Goal: Transaction & Acquisition: Purchase product/service

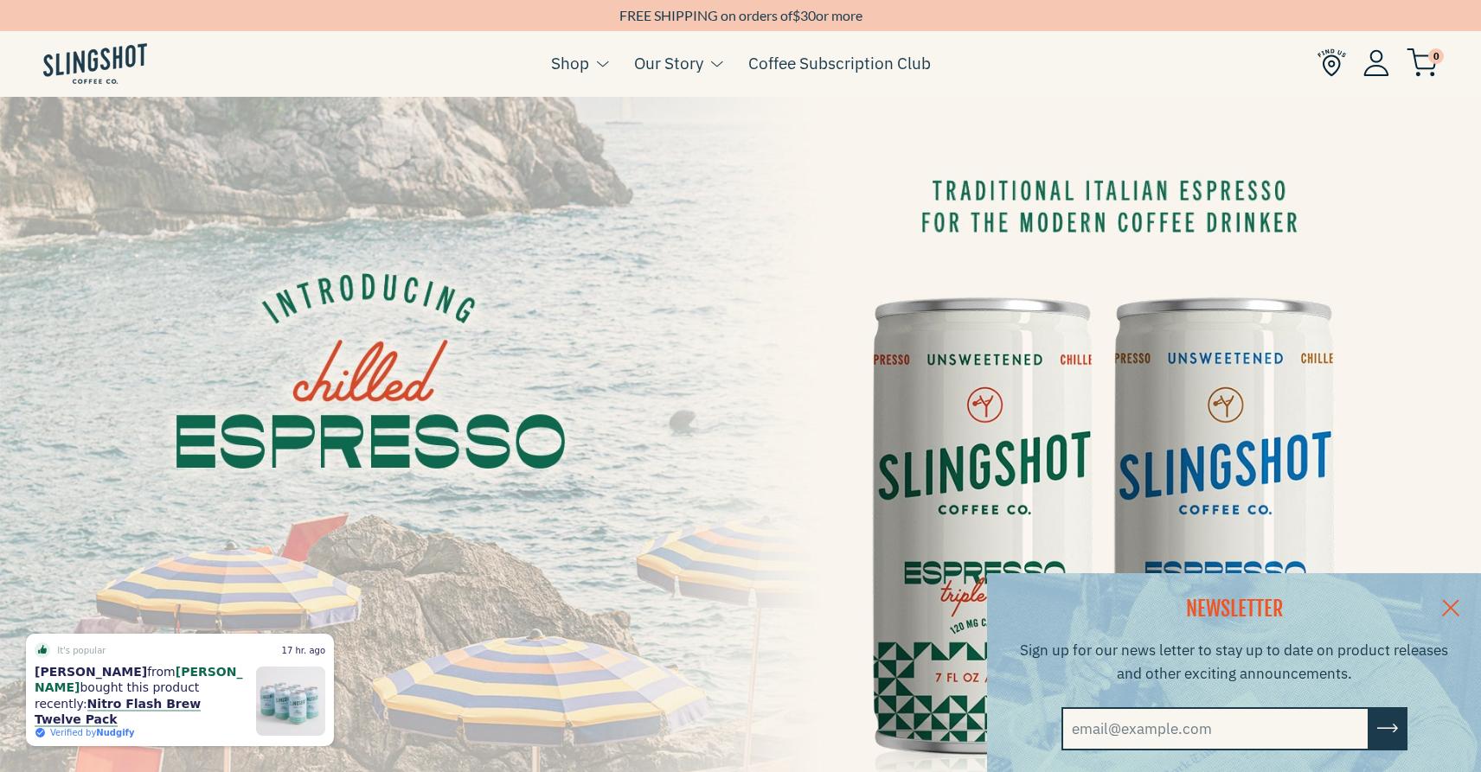
click at [1457, 599] on link at bounding box center [1450, 607] width 61 height 67
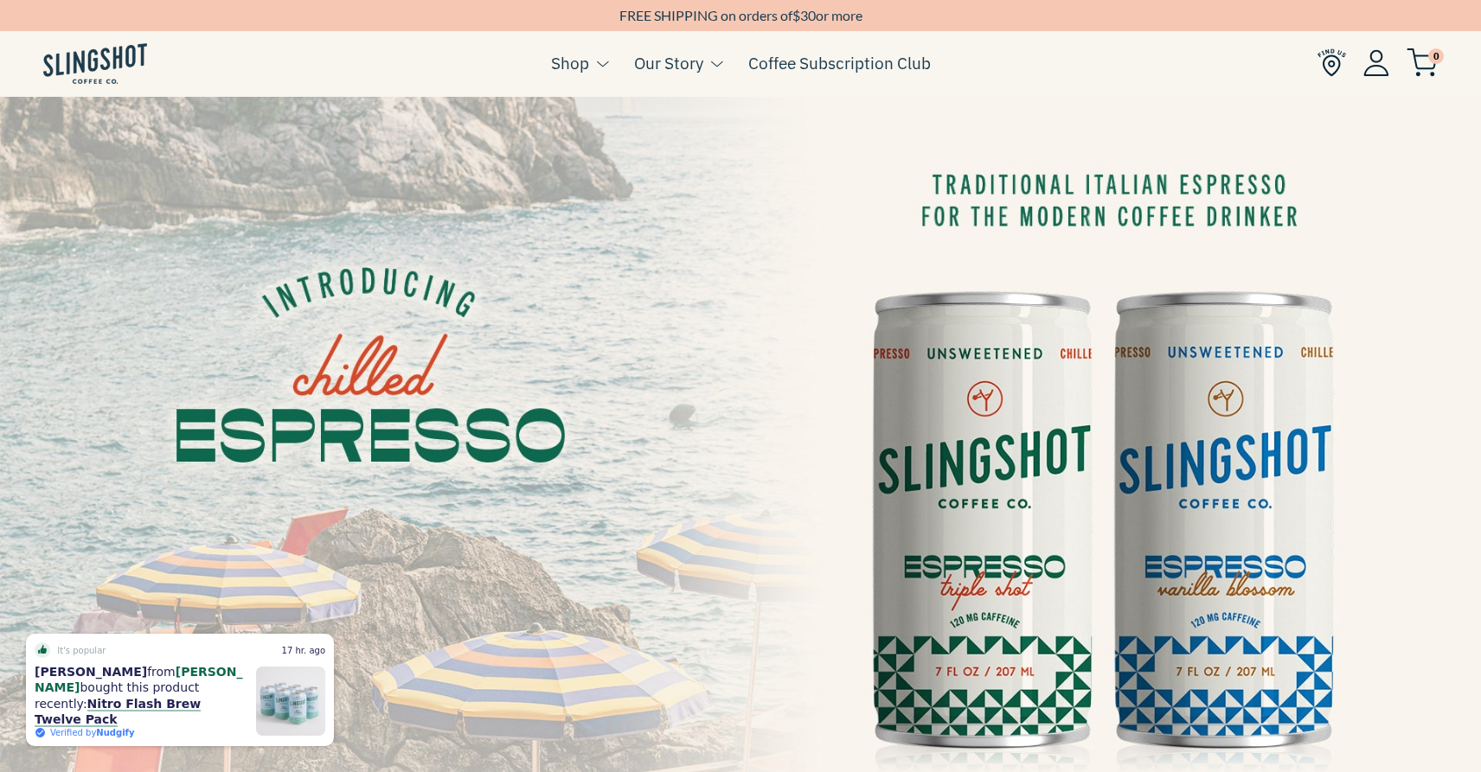
scroll to position [29, 0]
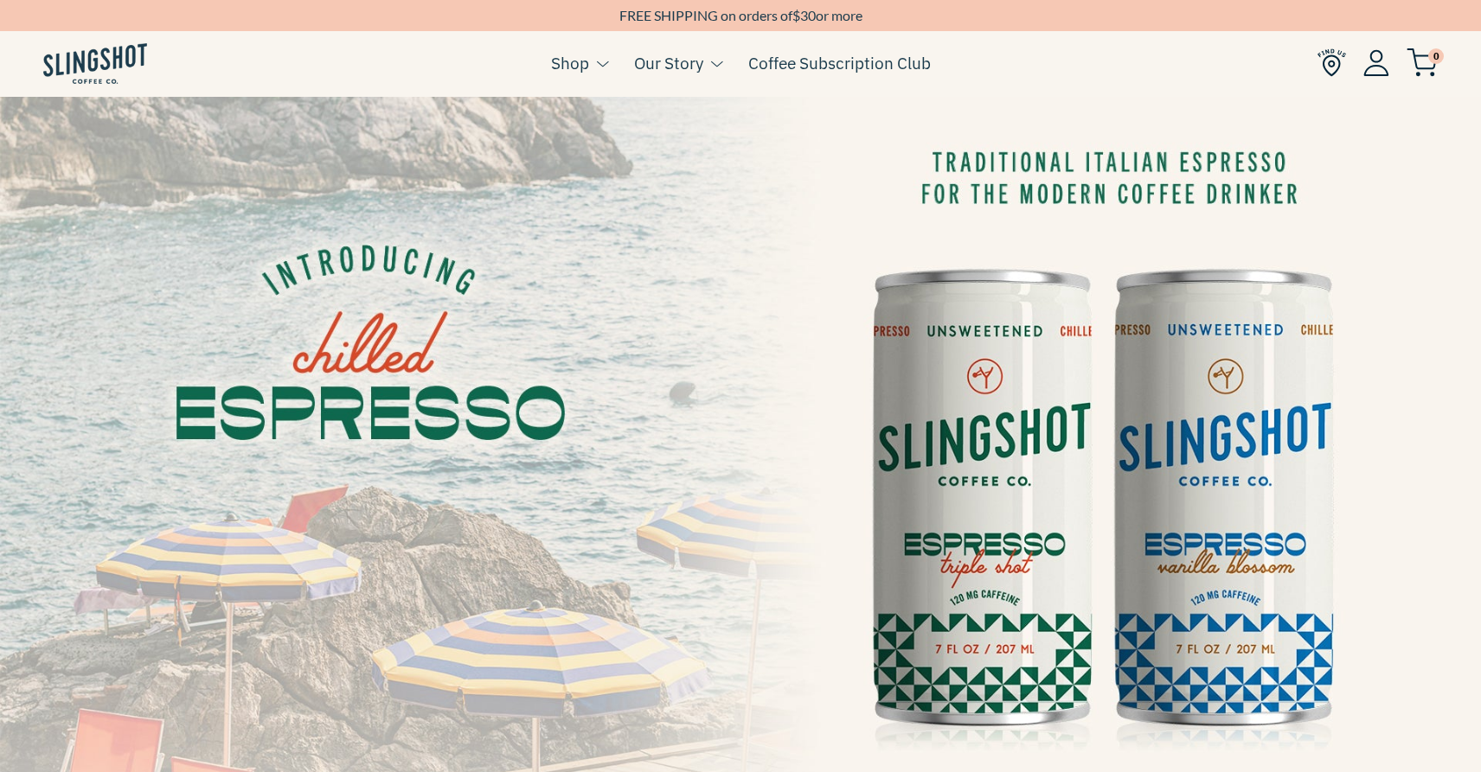
click at [1331, 63] on img at bounding box center [1331, 62] width 29 height 29
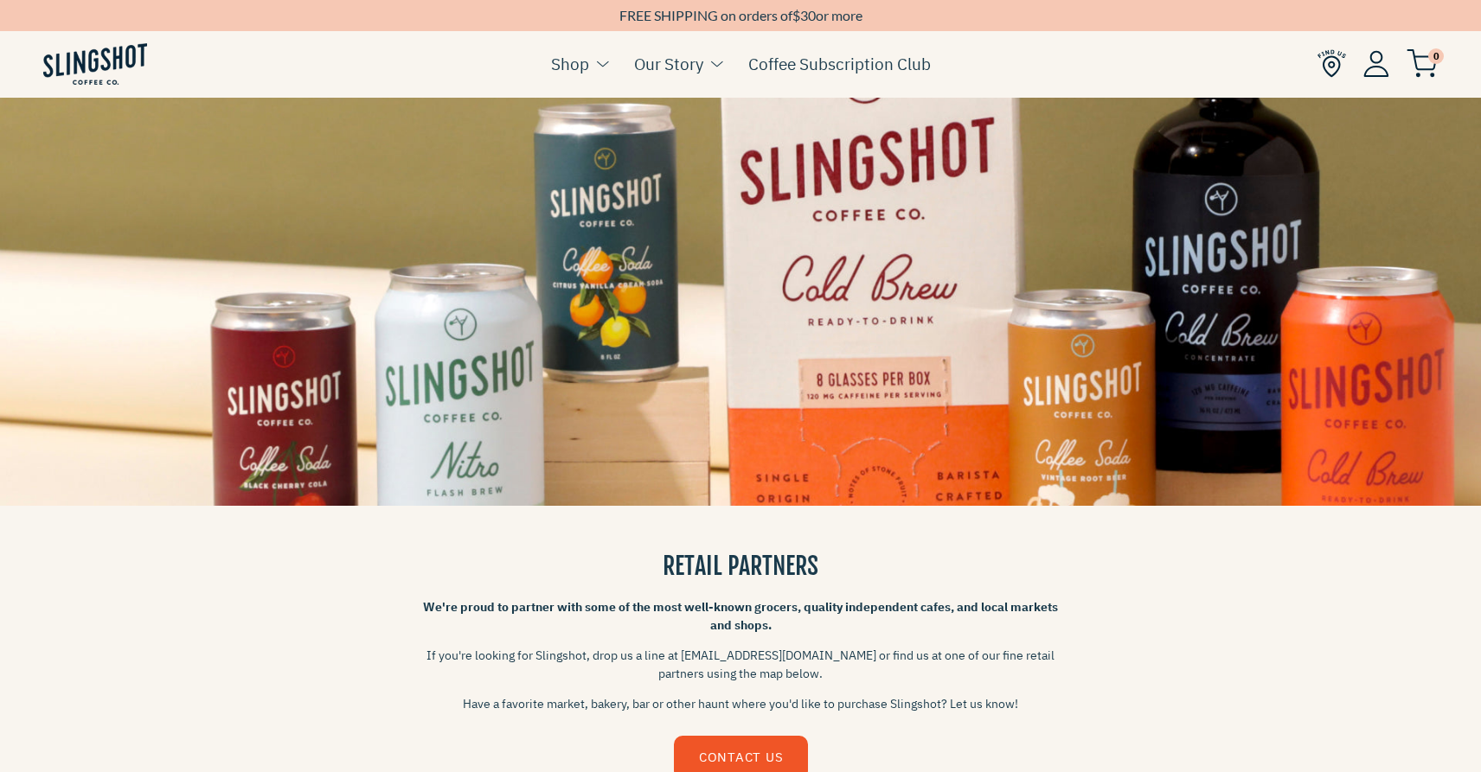
click at [94, 93] on ul "Cart ( 0 ) Shop Coffee Cold Coffee Chilled Espresso Coffee Soda Whole Bean Merch" at bounding box center [740, 63] width 1481 height 67
click at [99, 67] on img at bounding box center [95, 64] width 104 height 42
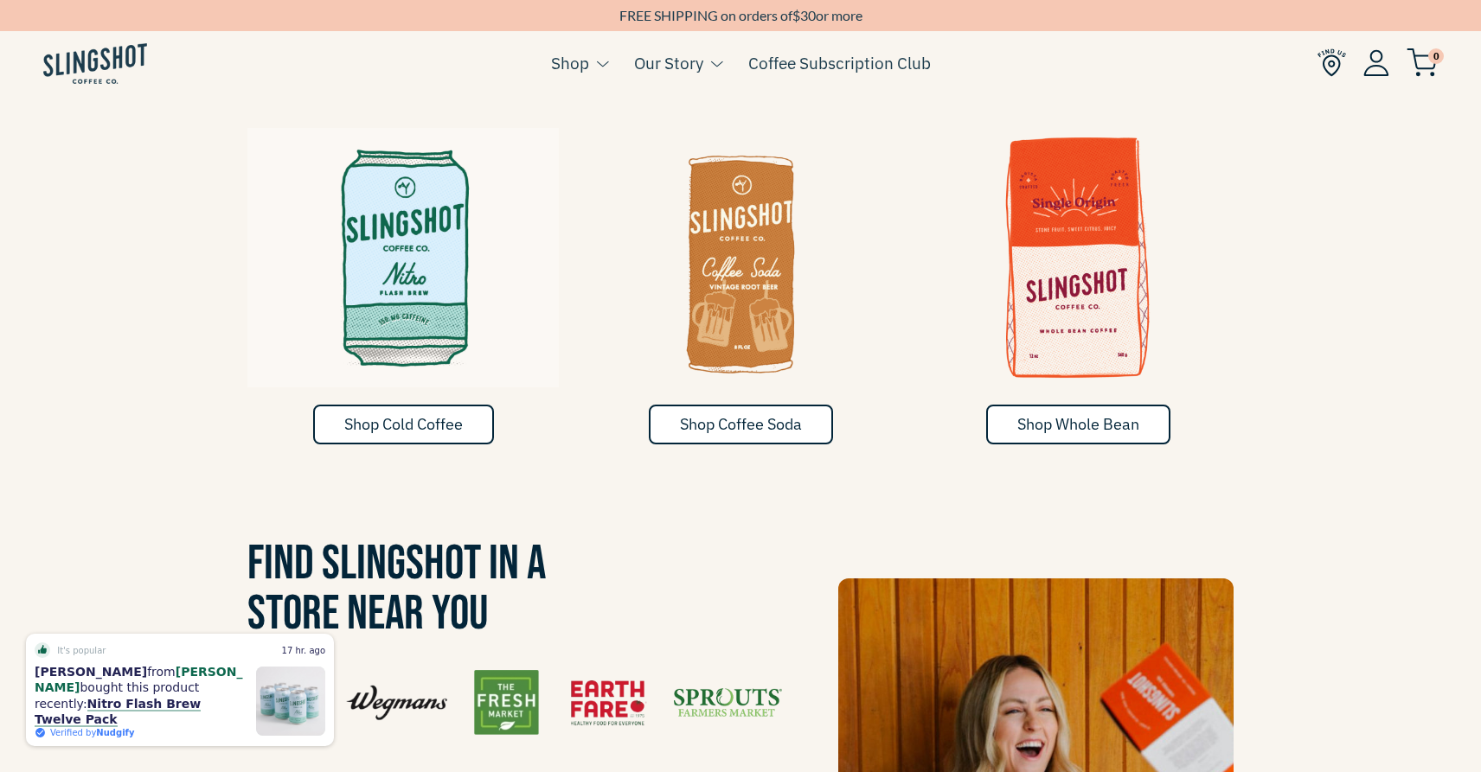
scroll to position [1015, 0]
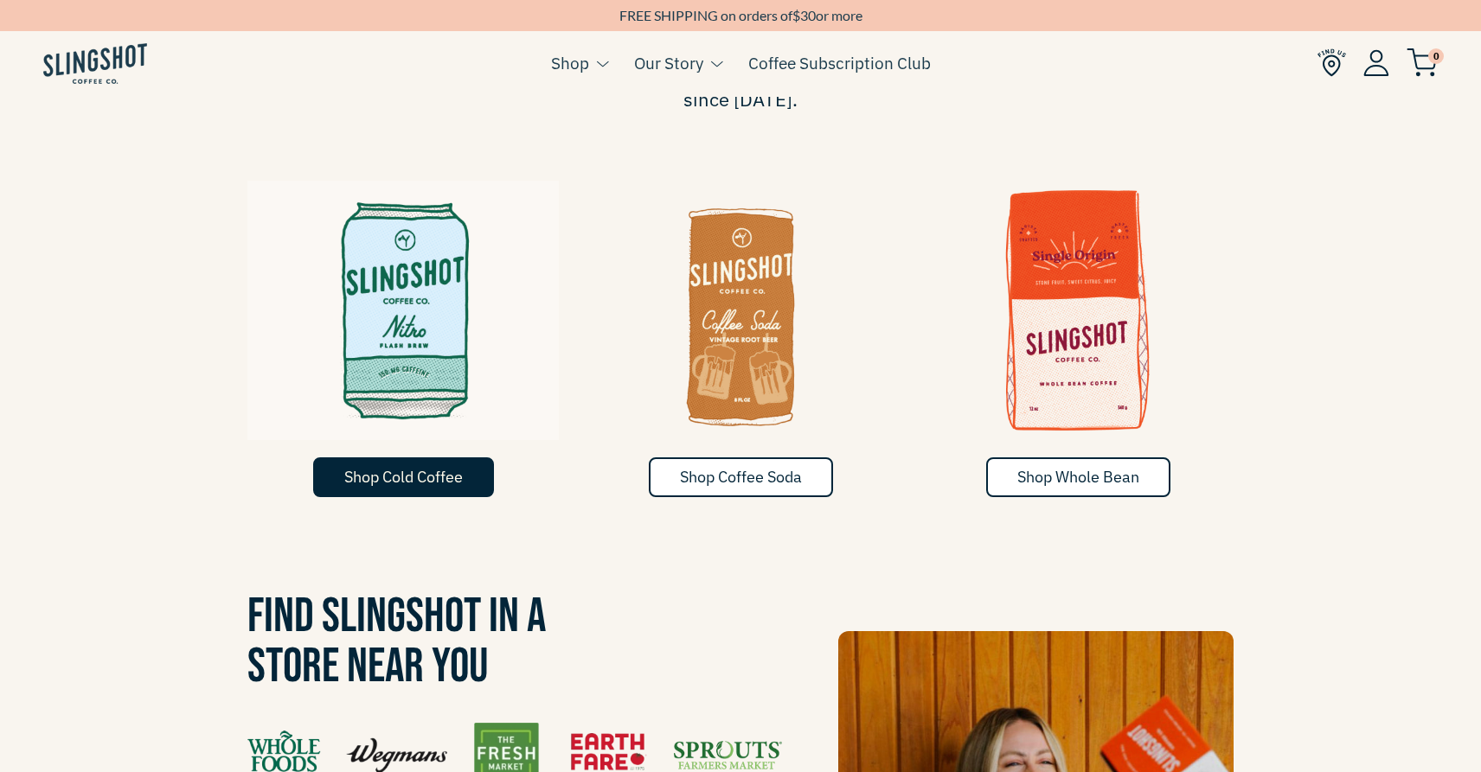
click at [423, 467] on span "Shop Cold Coffee" at bounding box center [403, 477] width 119 height 20
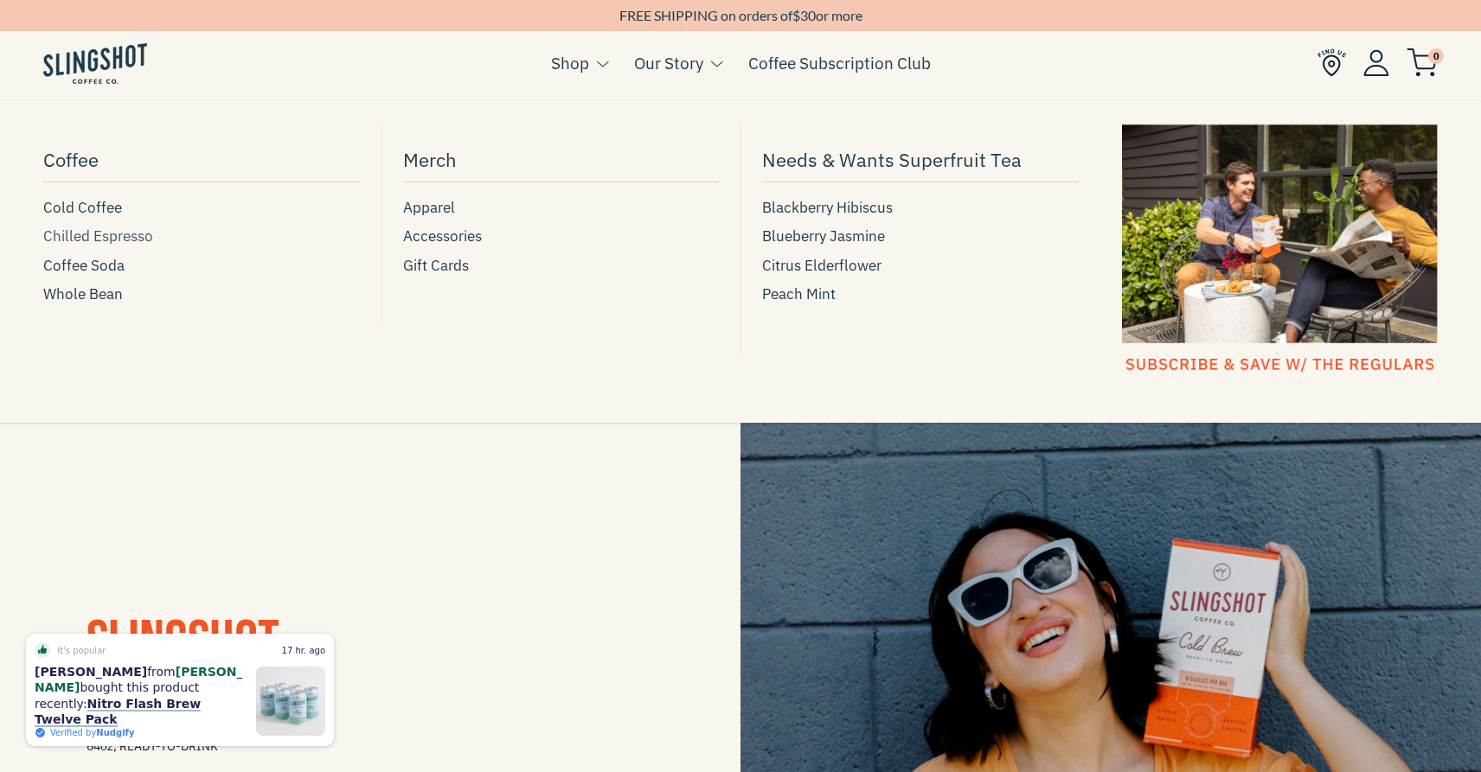
click at [101, 238] on span "Chilled Espresso" at bounding box center [98, 236] width 110 height 23
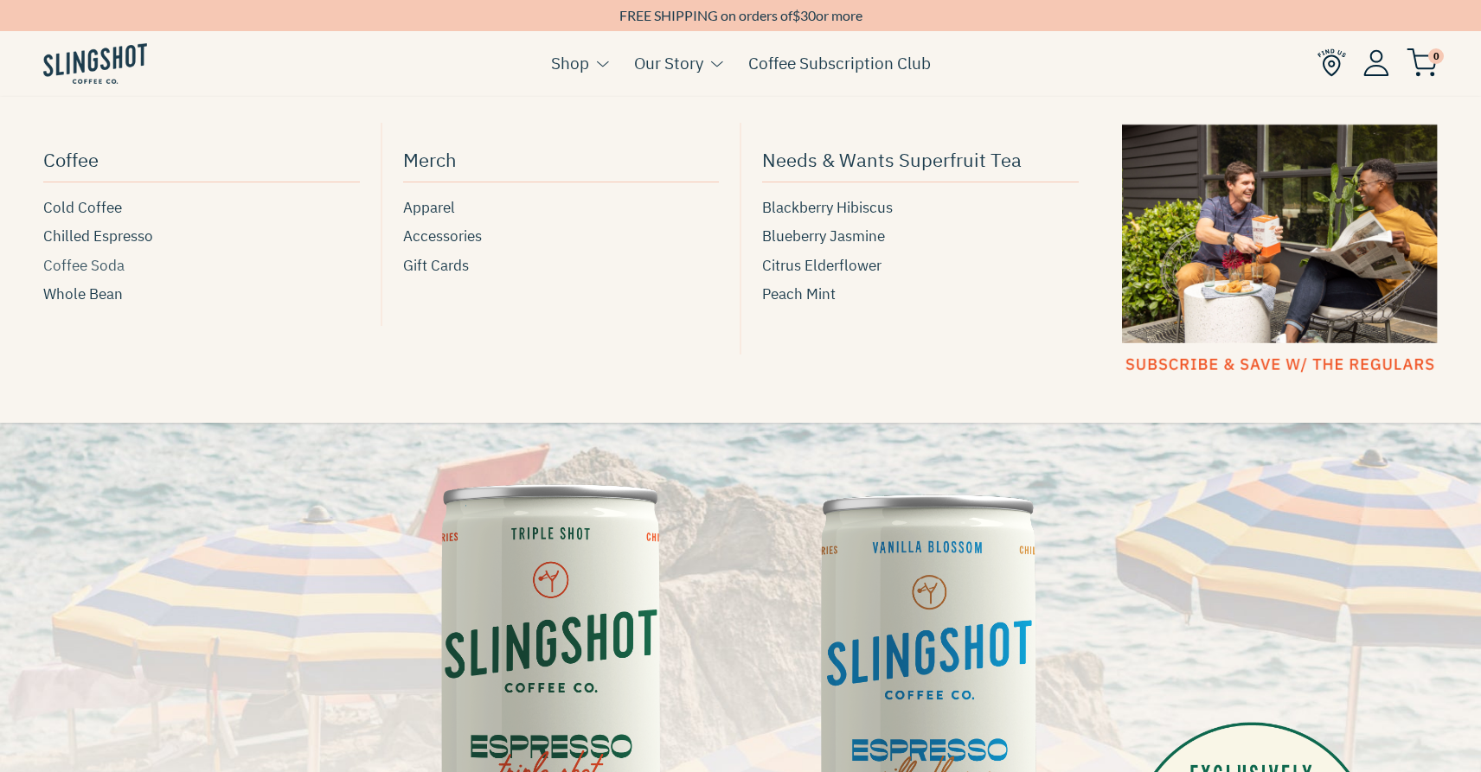
click at [98, 277] on span "Coffee Soda" at bounding box center [83, 265] width 81 height 23
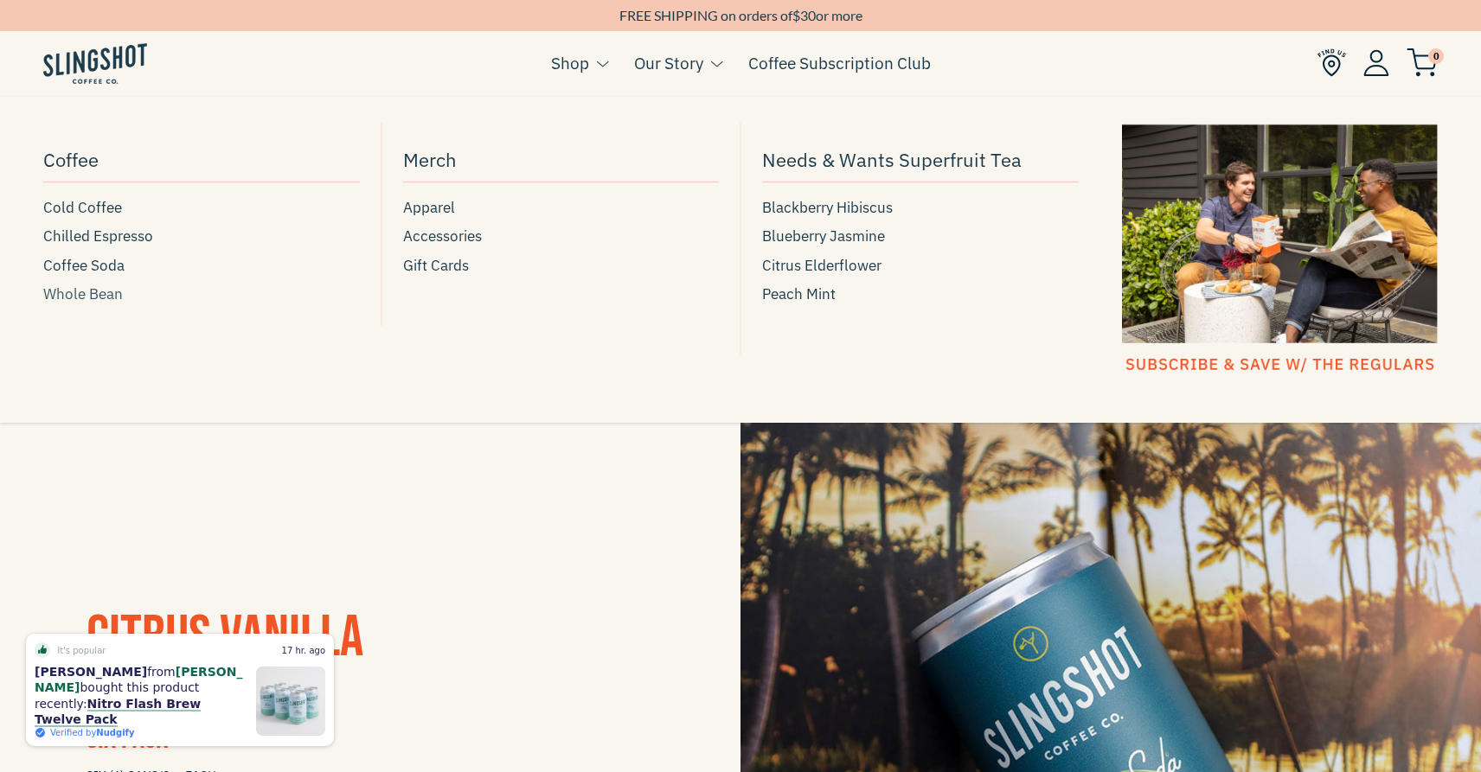
click at [90, 295] on span "Whole Bean" at bounding box center [83, 294] width 80 height 23
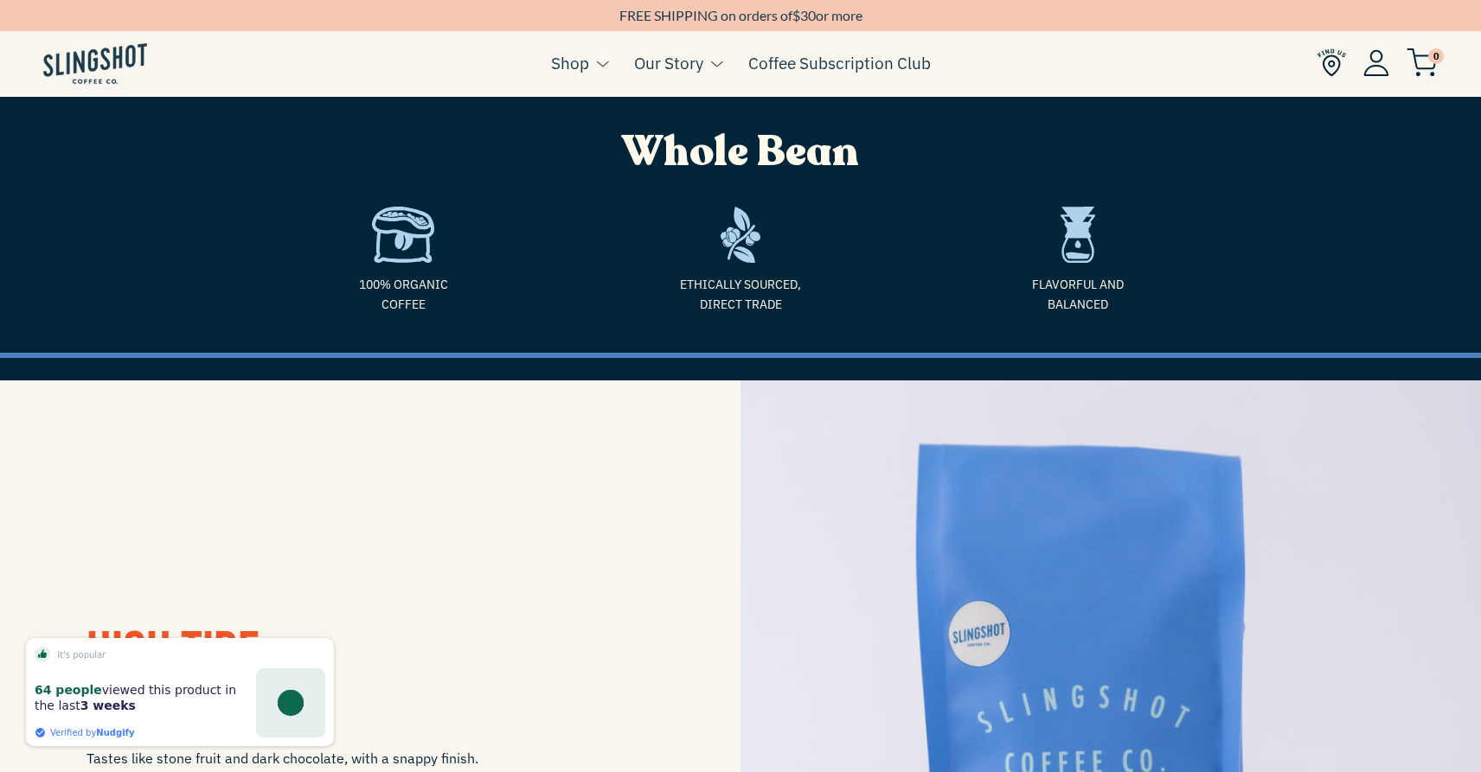
click at [80, 55] on img at bounding box center [95, 63] width 104 height 41
